Goal: Task Accomplishment & Management: Manage account settings

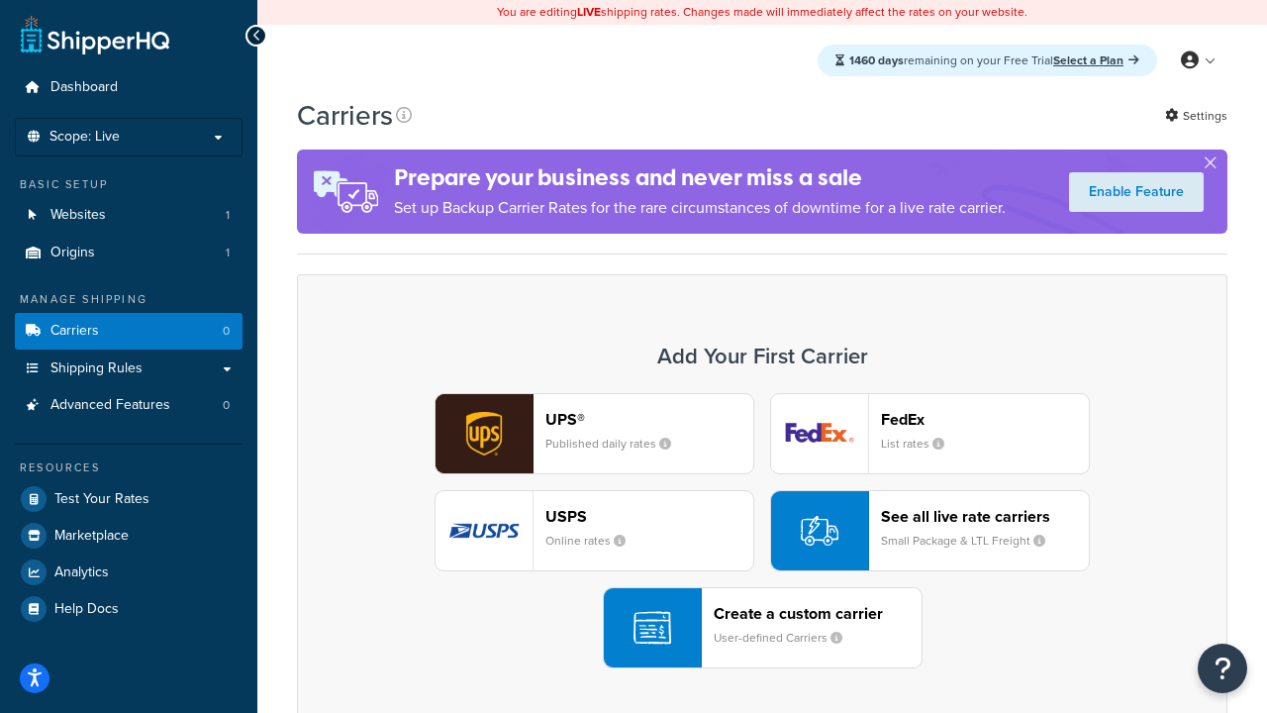
click at [762, 530] on div "UPS® Published daily rates FedEx List rates USPS Online rates See all live rate…" at bounding box center [762, 530] width 889 height 275
click at [985, 419] on header "FedEx" at bounding box center [985, 419] width 208 height 19
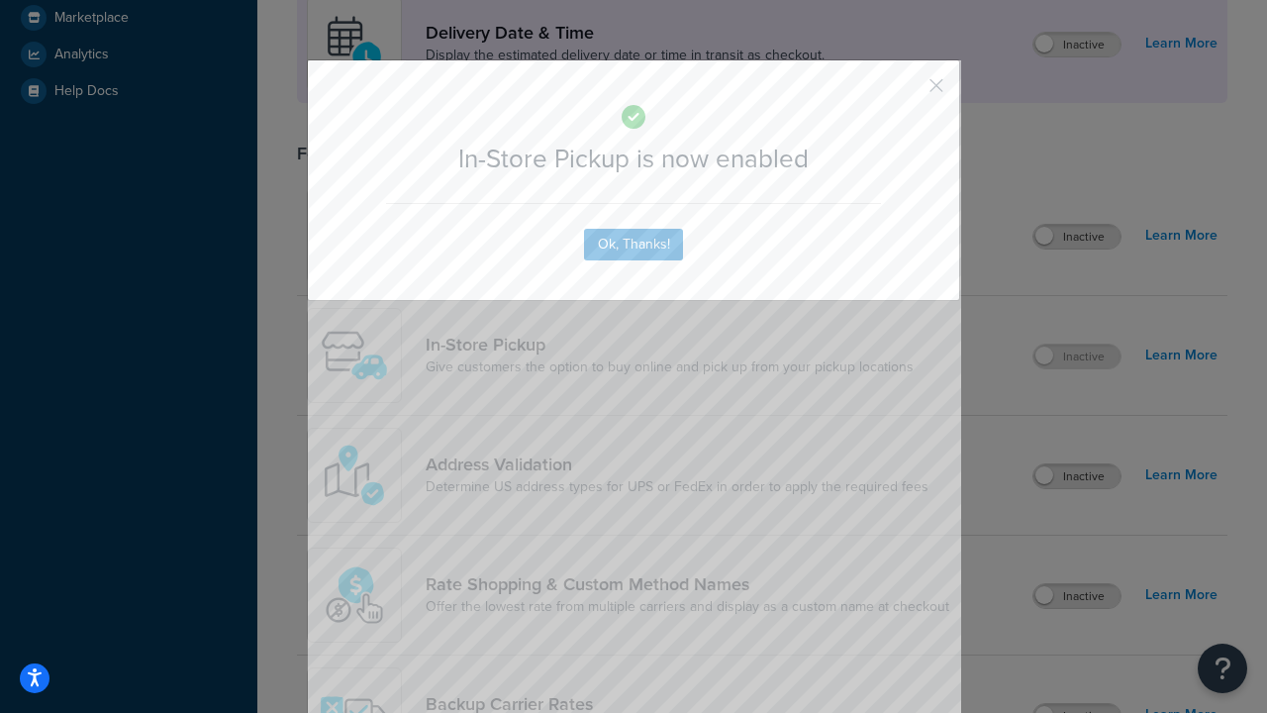
scroll to position [555, 0]
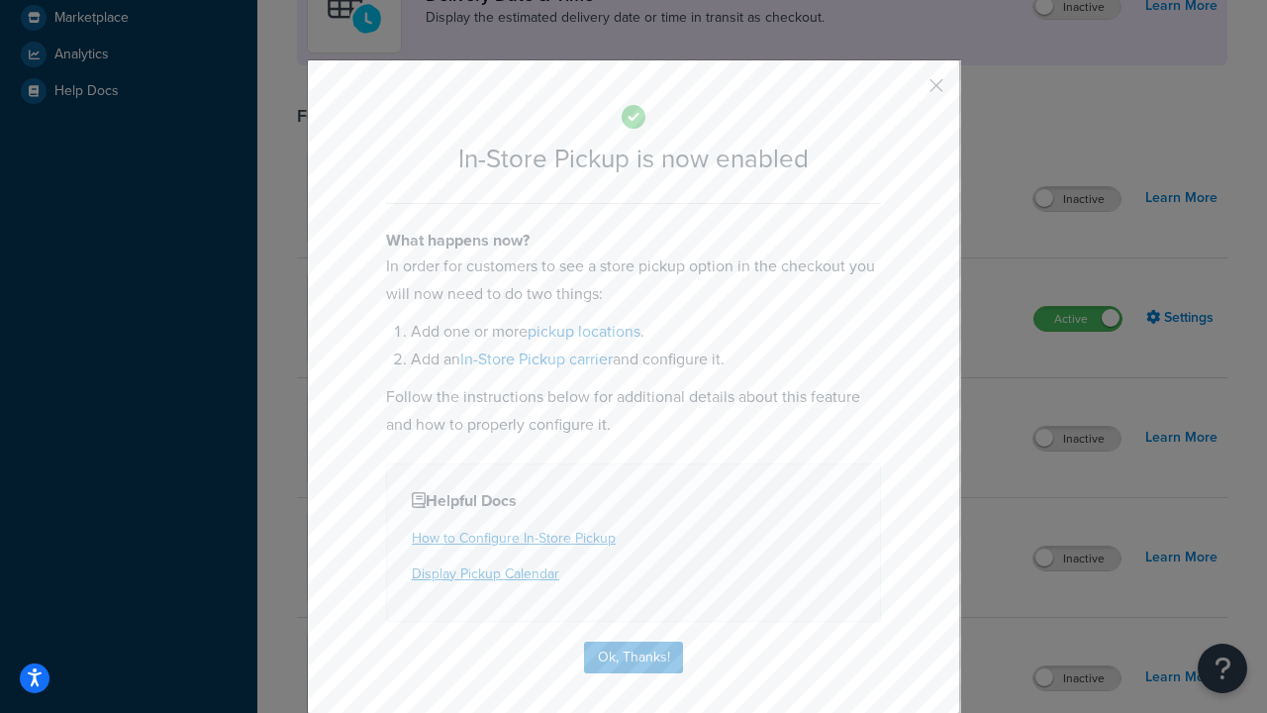
click at [907, 92] on button "button" at bounding box center [907, 92] width 5 height 5
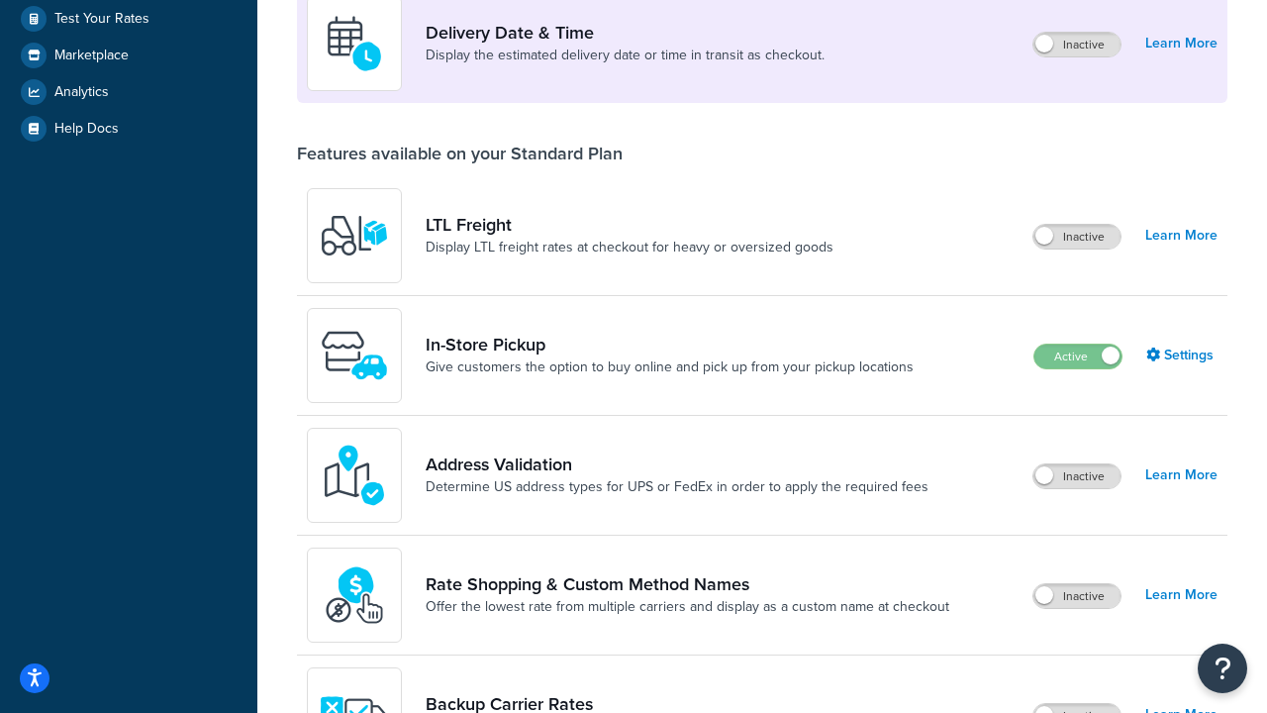
scroll to position [480, 0]
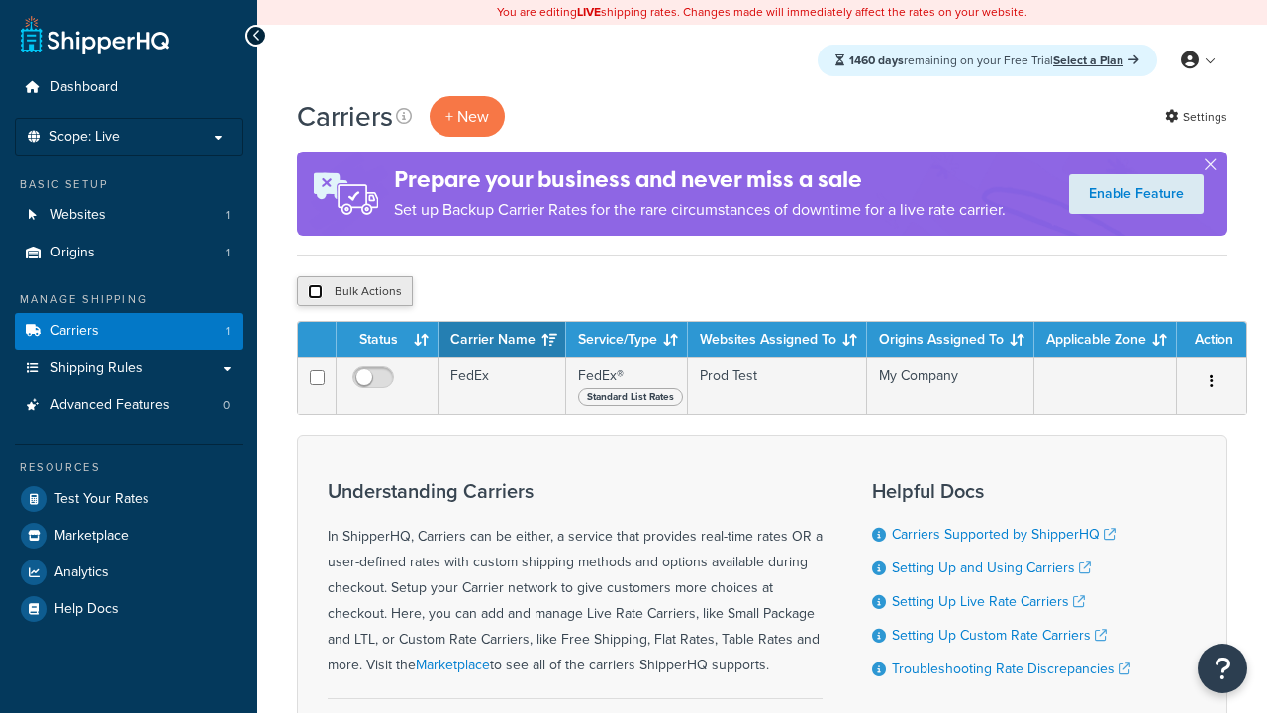
click at [315, 292] on input "checkbox" at bounding box center [315, 291] width 15 height 15
checkbox input "true"
click at [0, 0] on button "Delete" at bounding box center [0, 0] width 0 height 0
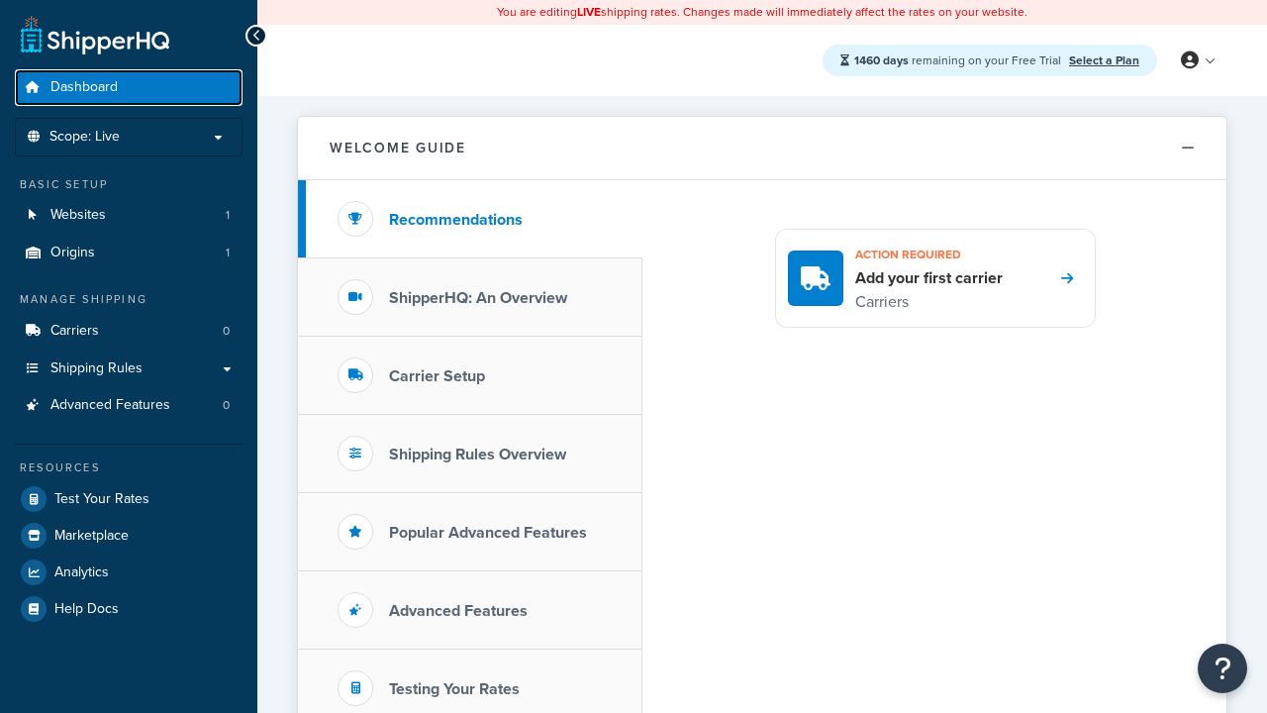
click at [84, 87] on span "Dashboard" at bounding box center [83, 87] width 67 height 17
click at [1197, 60] on icon at bounding box center [1190, 60] width 18 height 18
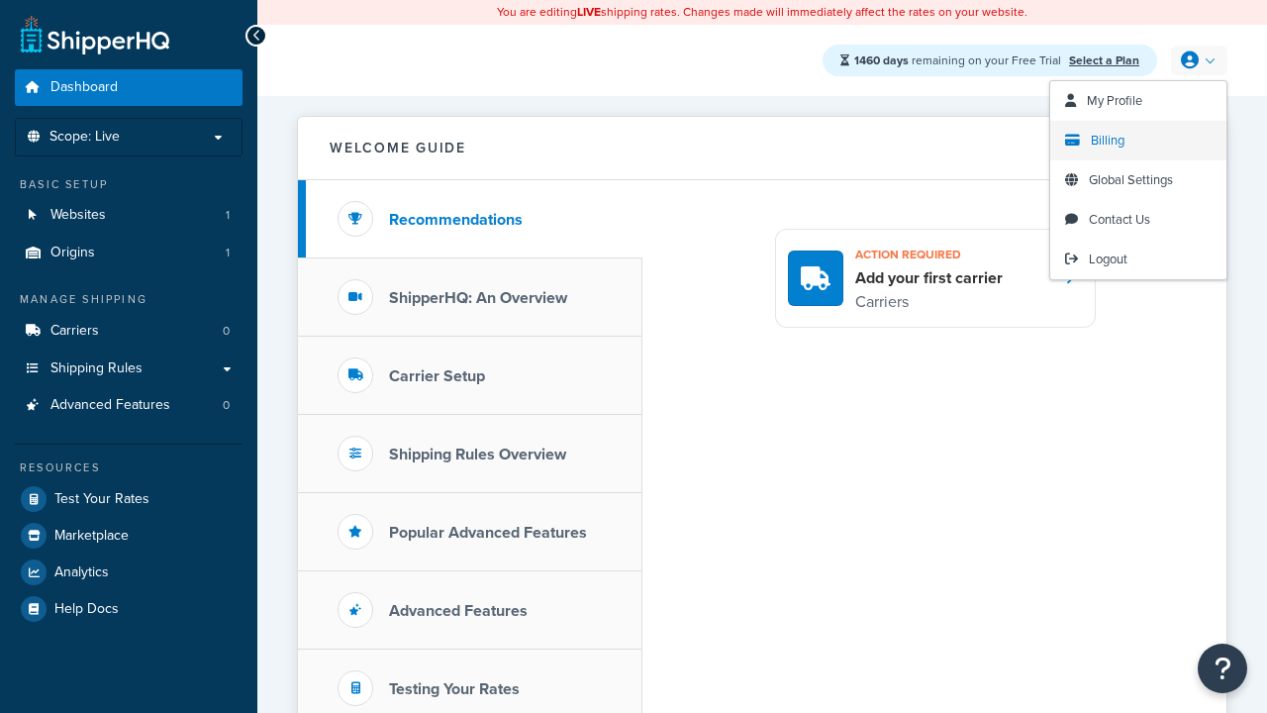
click at [1107, 141] on span "Billing" at bounding box center [1108, 140] width 34 height 19
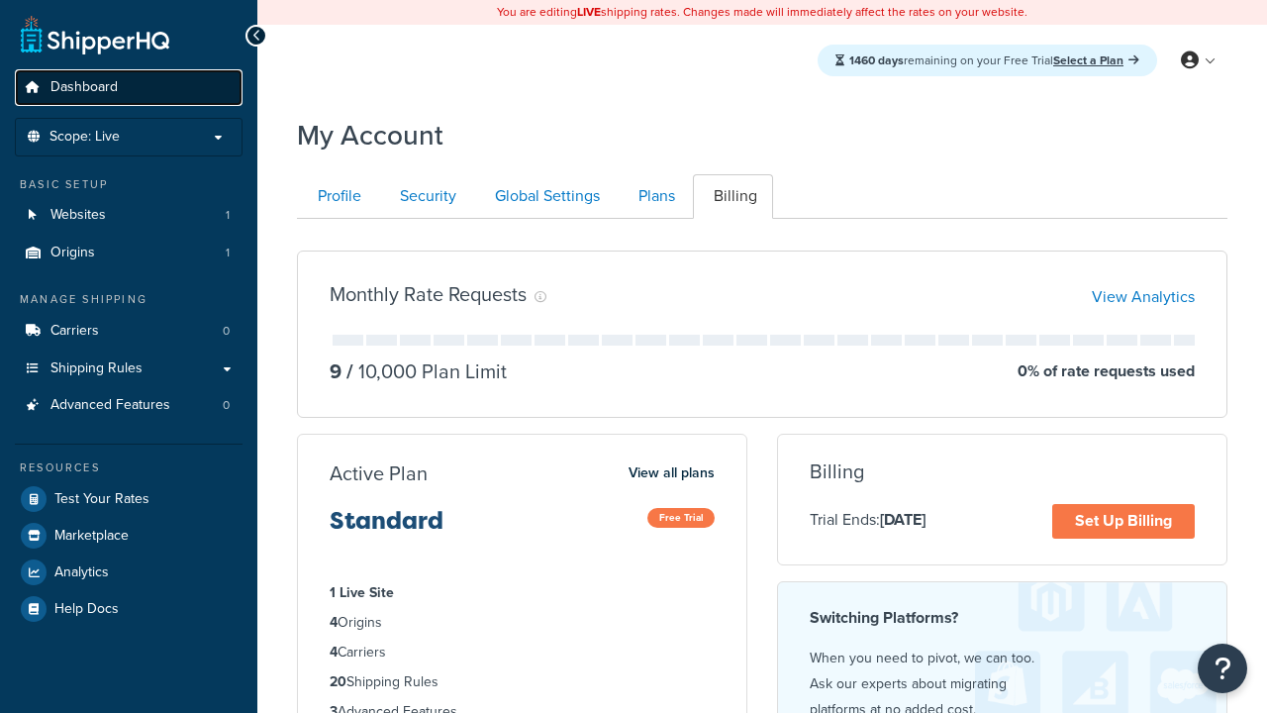
click at [84, 87] on span "Dashboard" at bounding box center [83, 87] width 67 height 17
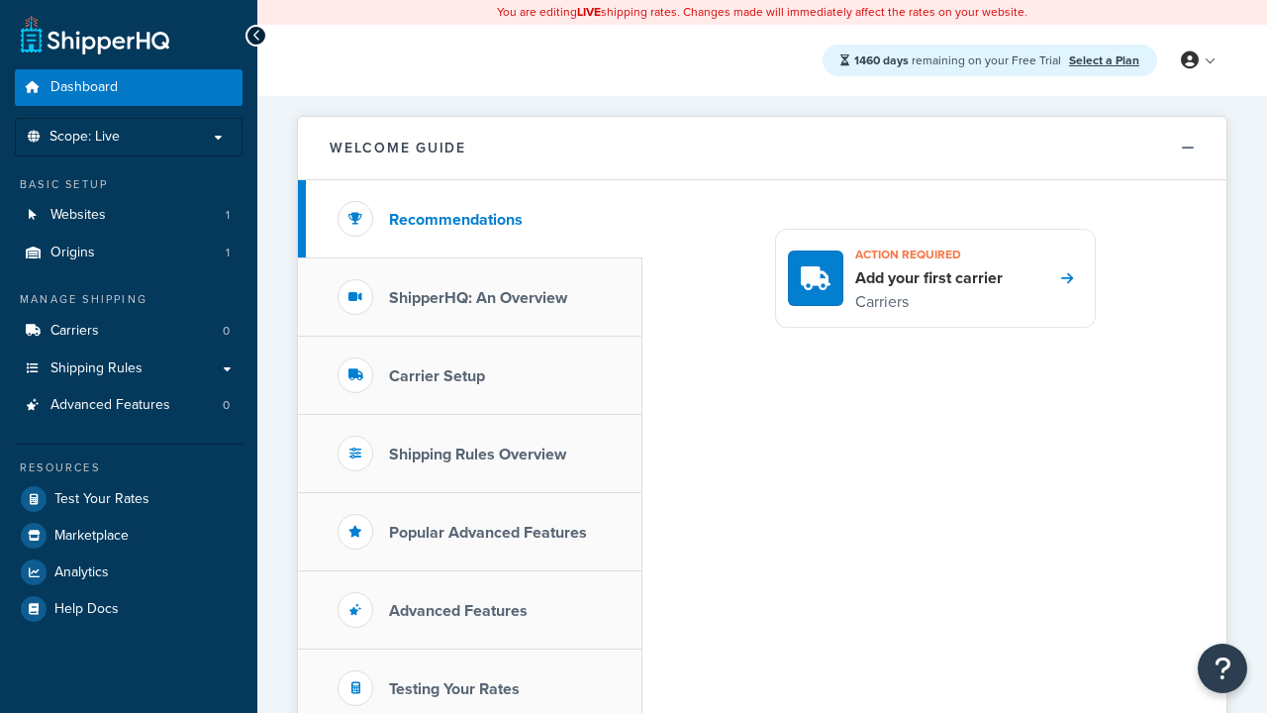
click at [1197, 60] on icon at bounding box center [1190, 60] width 18 height 18
click at [0, 0] on span "Global Settings" at bounding box center [0, 0] width 0 height 0
